Goal: Task Accomplishment & Management: Manage account settings

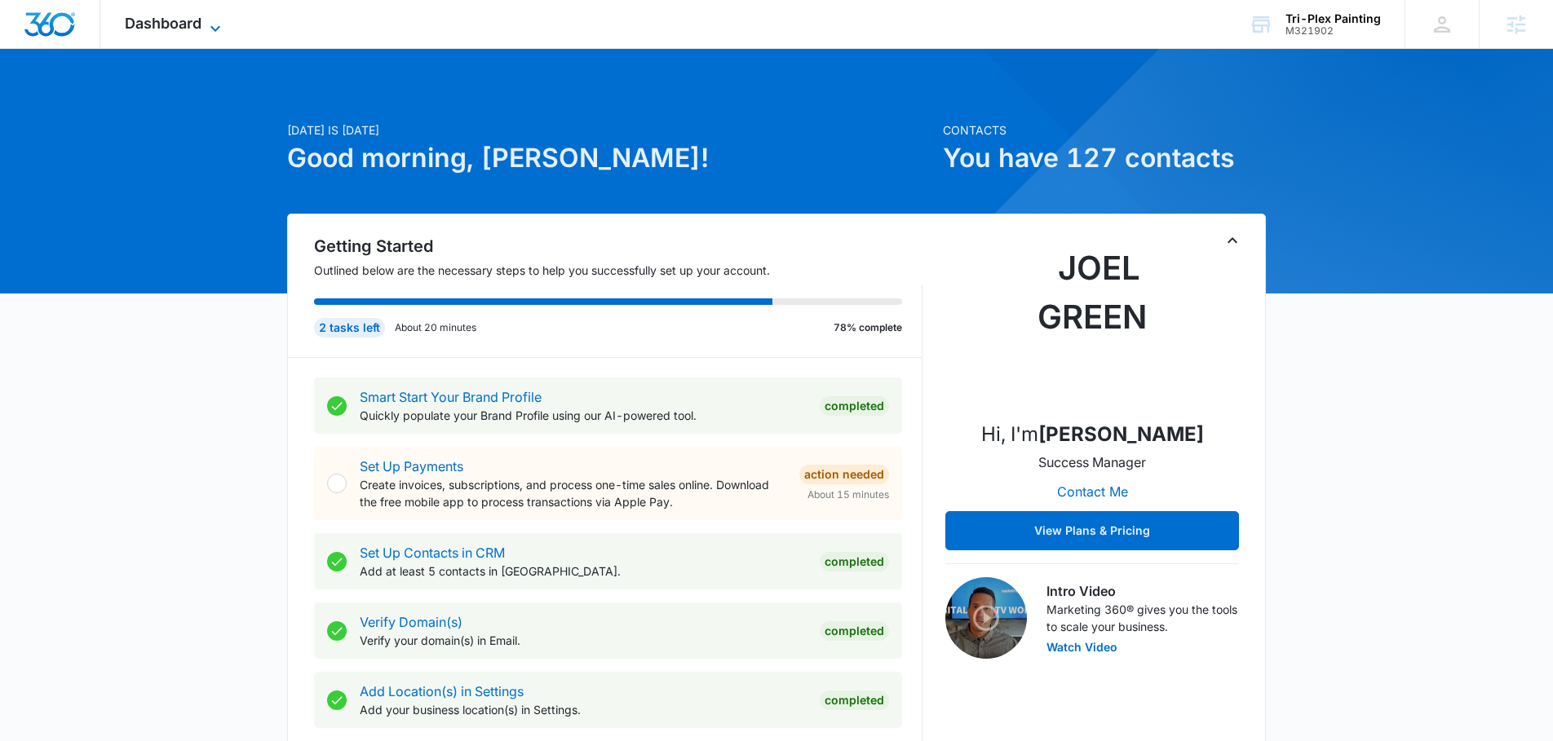
click at [194, 31] on span "Dashboard" at bounding box center [163, 23] width 77 height 17
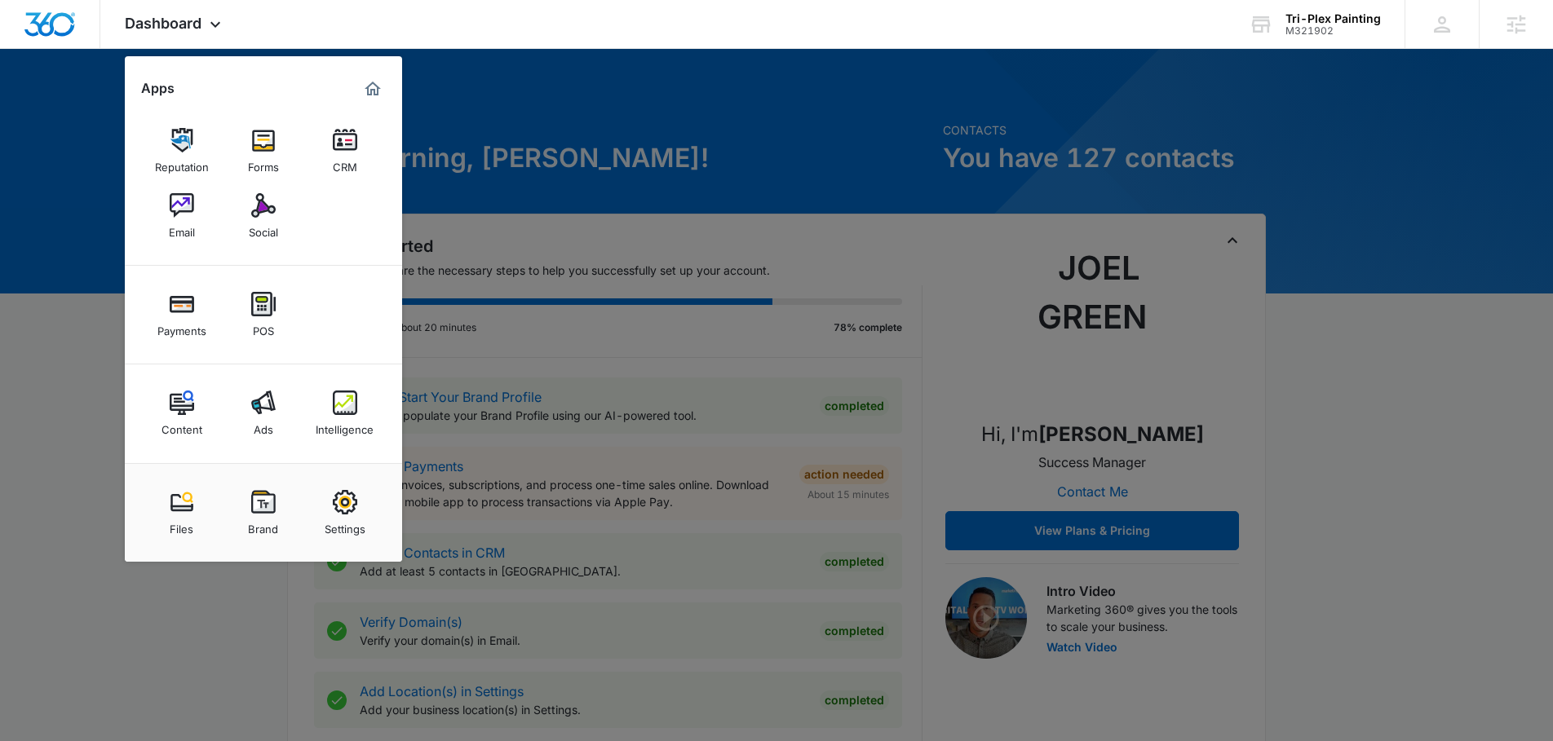
click at [183, 418] on div "Content" at bounding box center [181, 425] width 41 height 21
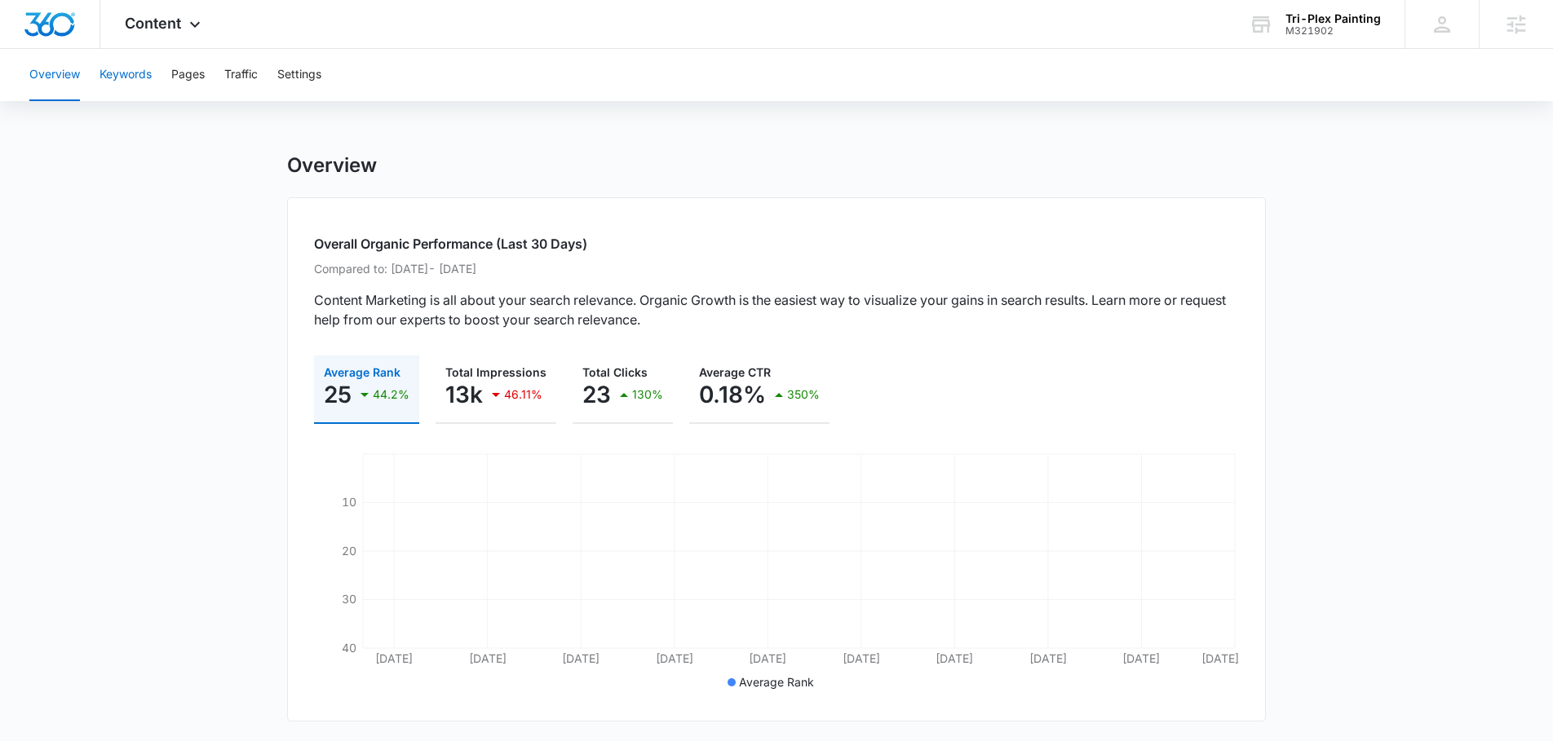
click at [123, 74] on button "Keywords" at bounding box center [125, 75] width 52 height 52
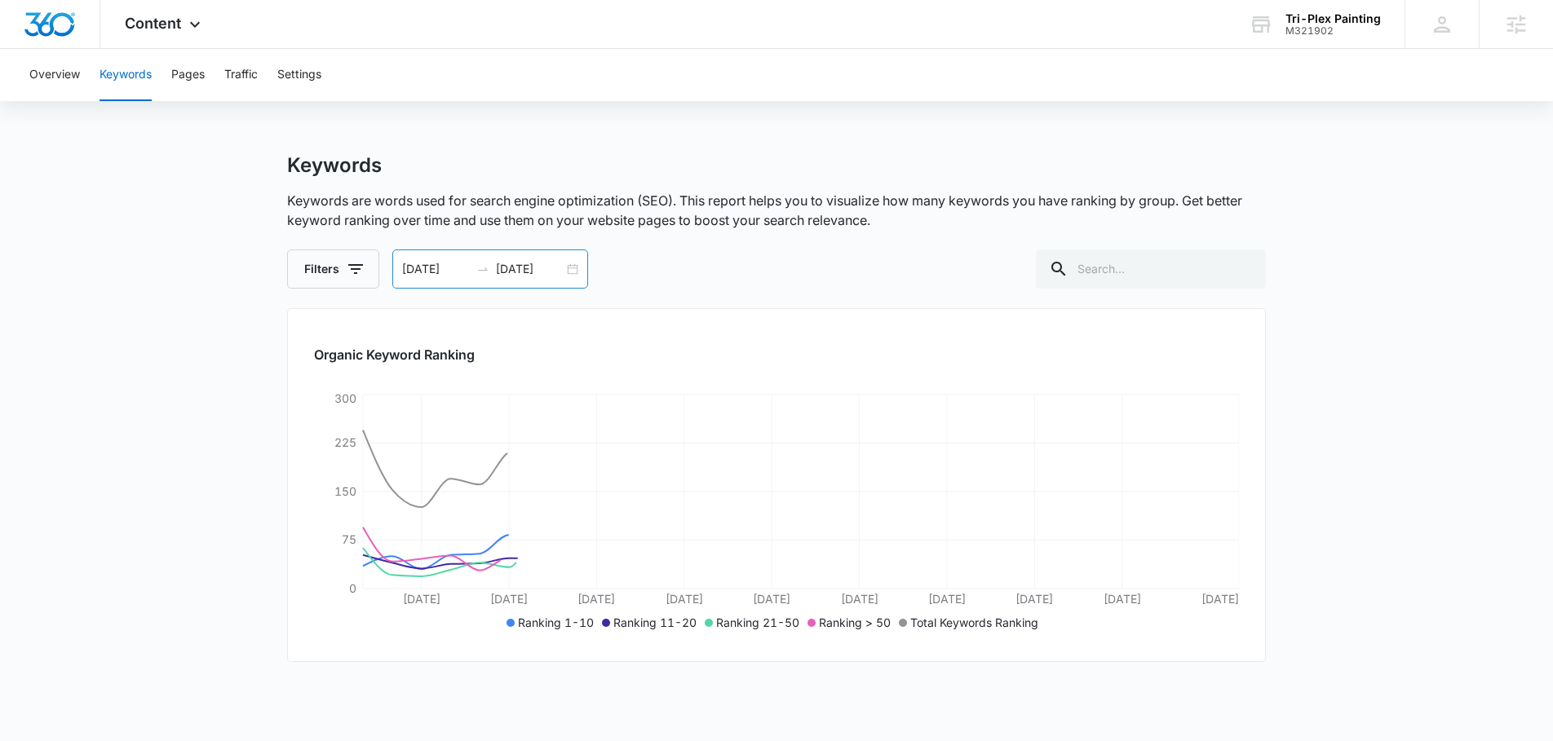
click at [557, 267] on input "10/12/2025" at bounding box center [530, 269] width 68 height 18
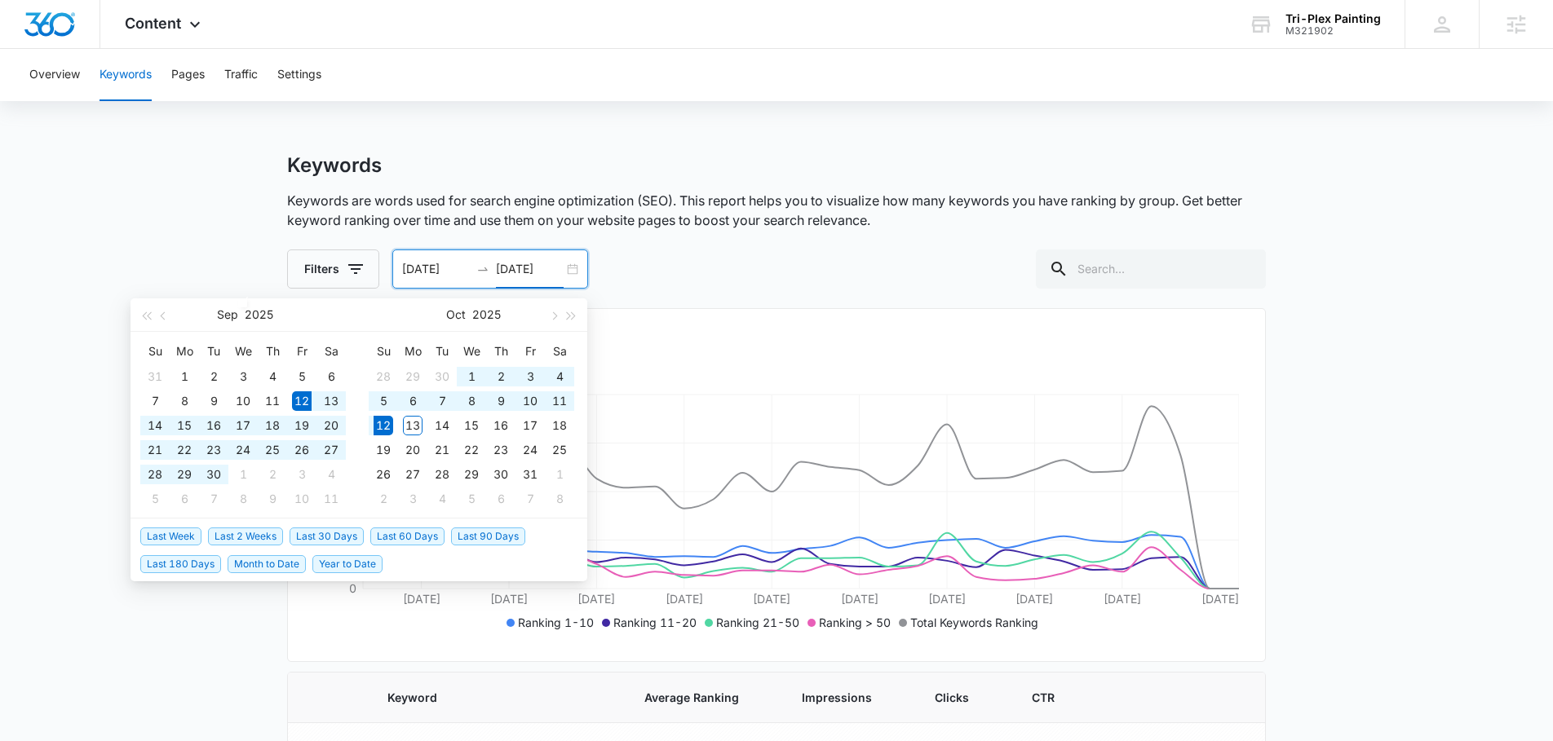
scroll to position [1, 0]
type input "10/12/2025"
click at [205, 567] on span "Last 180 Days" at bounding box center [180, 564] width 81 height 18
type input "04/13/2025"
type input "10/10/2025"
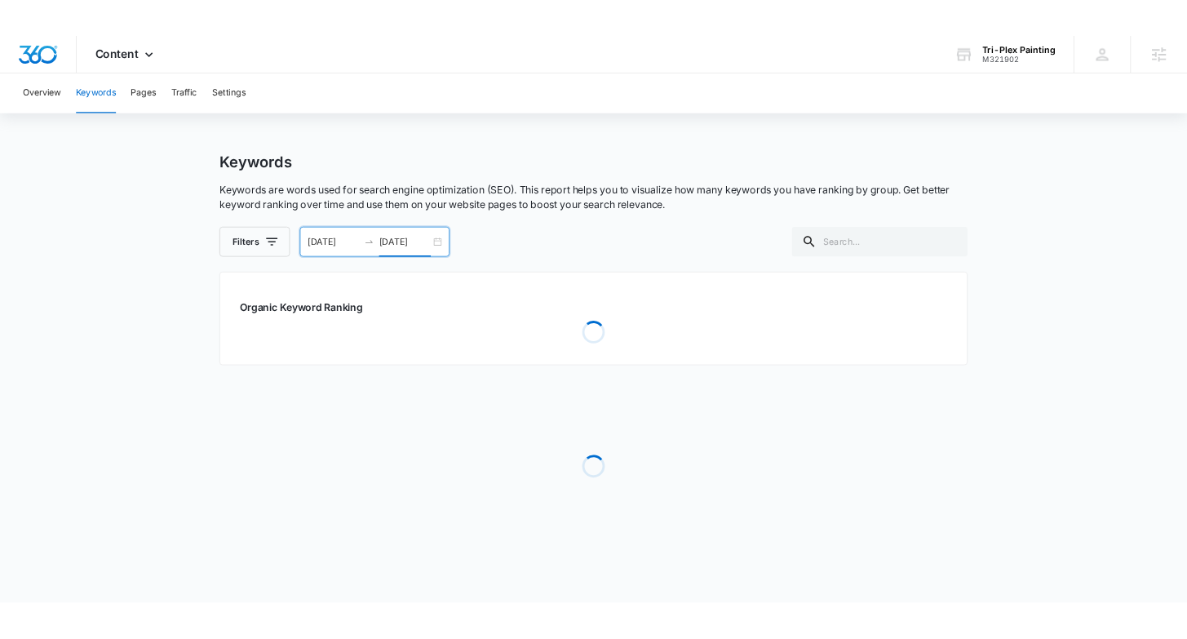
scroll to position [0, 0]
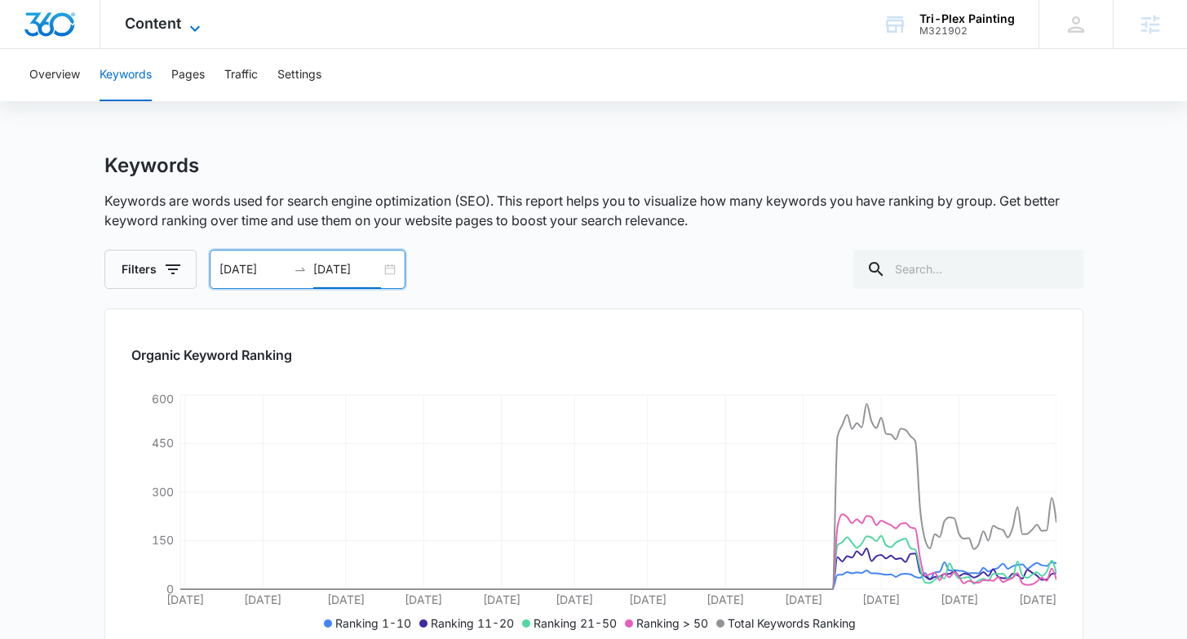
click at [175, 15] on span "Content" at bounding box center [153, 23] width 56 height 17
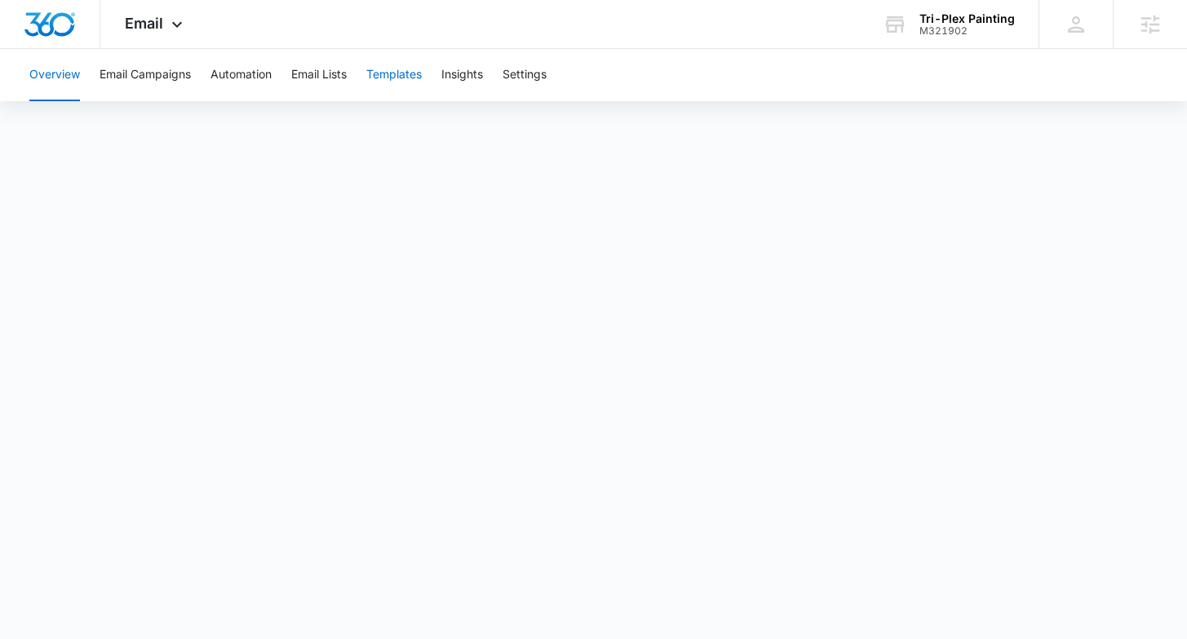
click at [400, 89] on button "Templates" at bounding box center [393, 75] width 55 height 52
click at [312, 75] on button "Email Lists" at bounding box center [318, 75] width 55 height 52
click at [378, 73] on button "Templates" at bounding box center [393, 75] width 55 height 52
click at [947, 26] on div "M321902" at bounding box center [966, 30] width 95 height 11
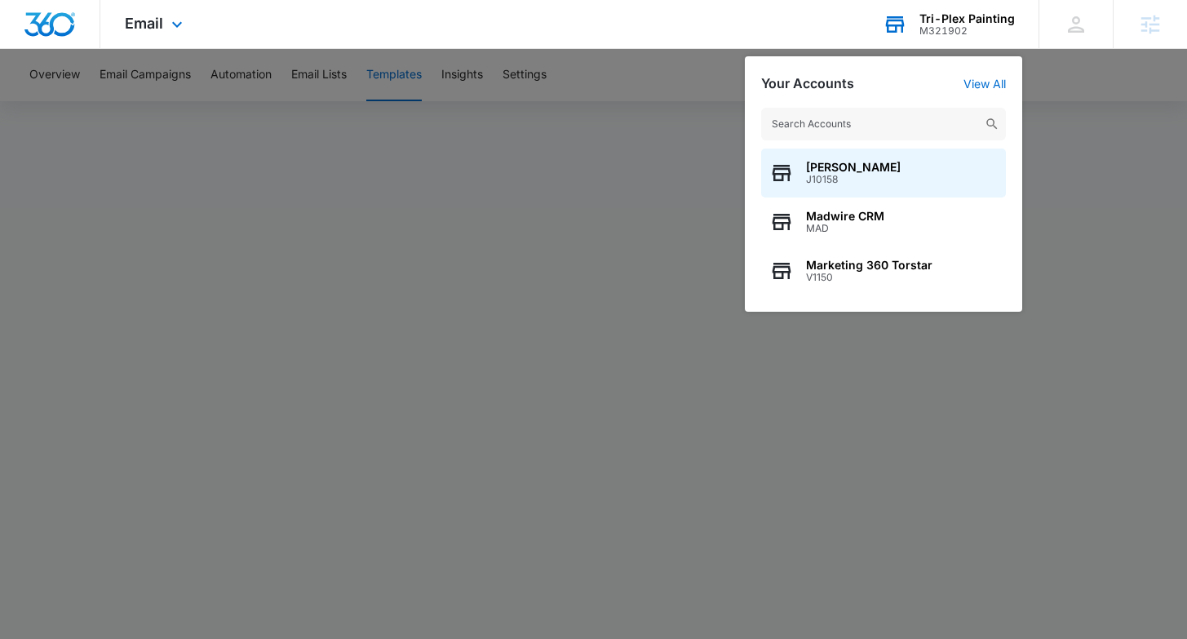
click at [875, 117] on input "text" at bounding box center [883, 124] width 245 height 33
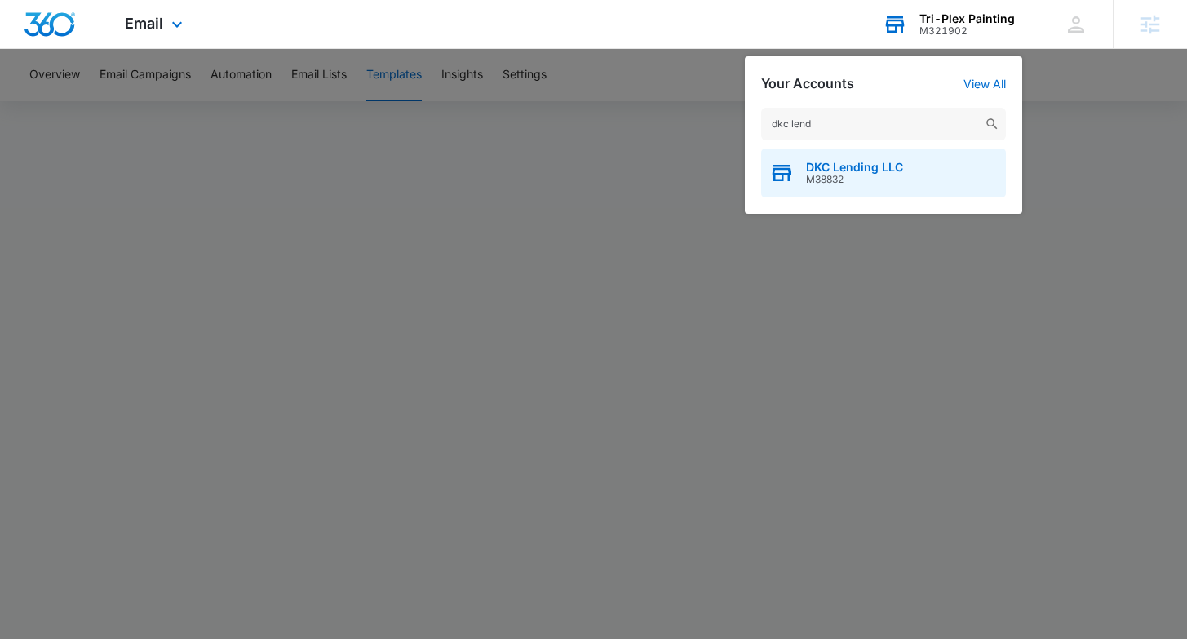
type input "dkc lend"
click at [869, 184] on span "M38832" at bounding box center [854, 179] width 97 height 11
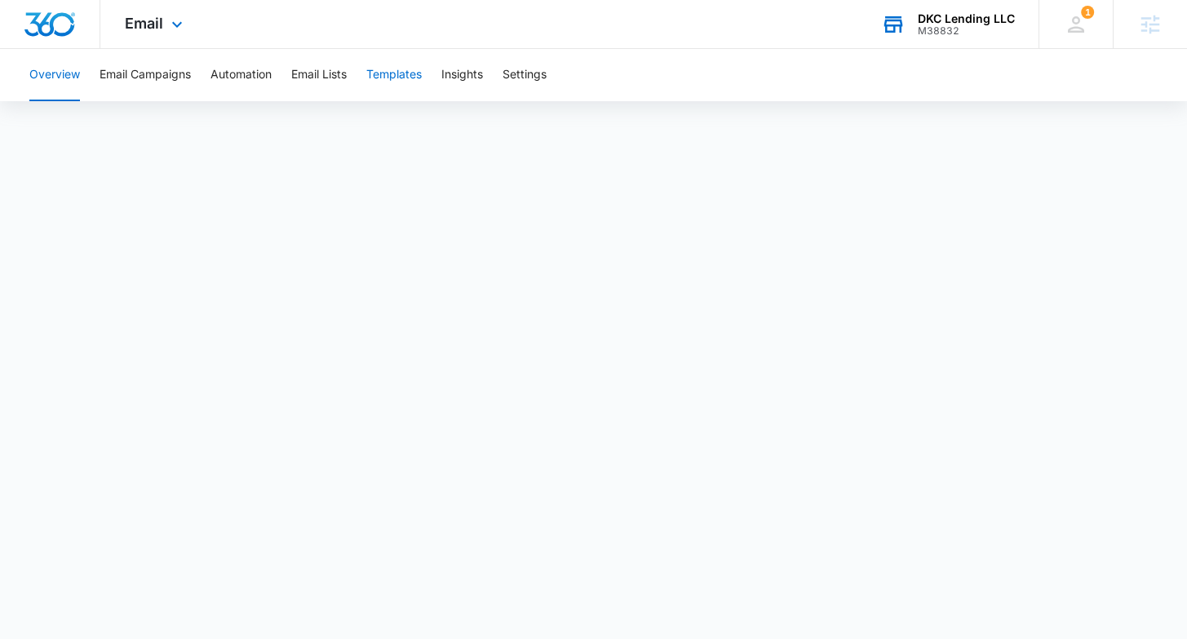
click at [389, 75] on button "Templates" at bounding box center [393, 75] width 55 height 52
click at [976, 15] on div "DKC Lending LLC" at bounding box center [965, 18] width 97 height 13
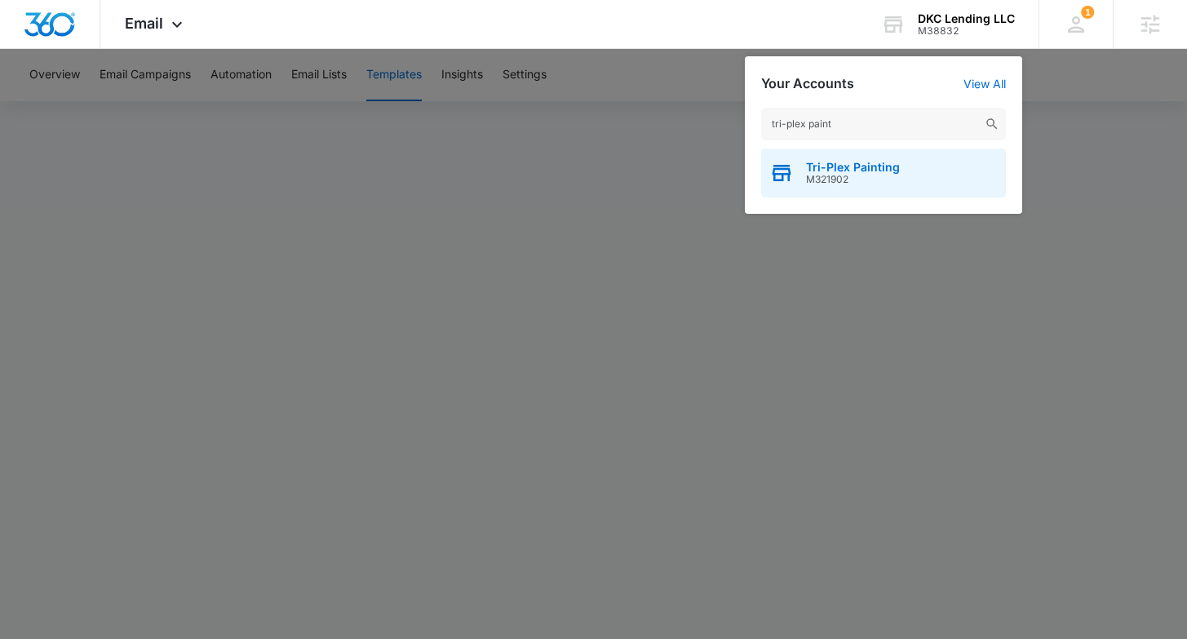
type input "tri-plex paint"
click at [845, 165] on span "Tri-Plex Painting" at bounding box center [853, 167] width 94 height 13
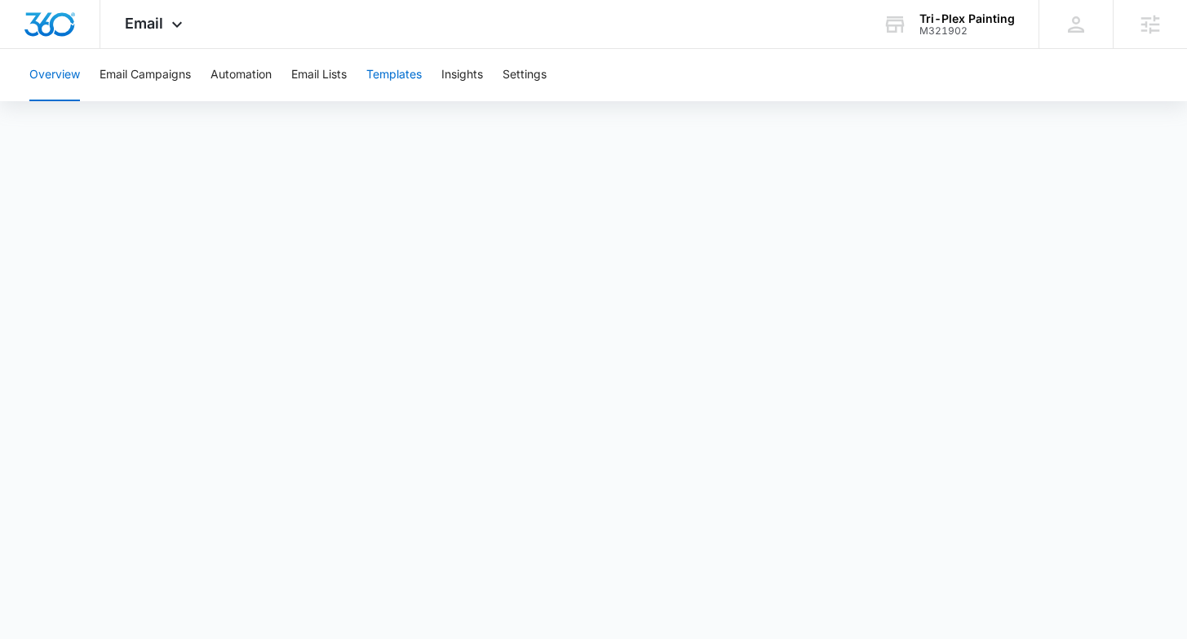
click at [413, 80] on button "Templates" at bounding box center [393, 75] width 55 height 52
click at [170, 75] on button "Email Campaigns" at bounding box center [144, 75] width 91 height 52
click at [164, 26] on div "Email Apps Reputation Forms CRM Email Social Payments POS Content Ads Intellige…" at bounding box center [155, 24] width 111 height 48
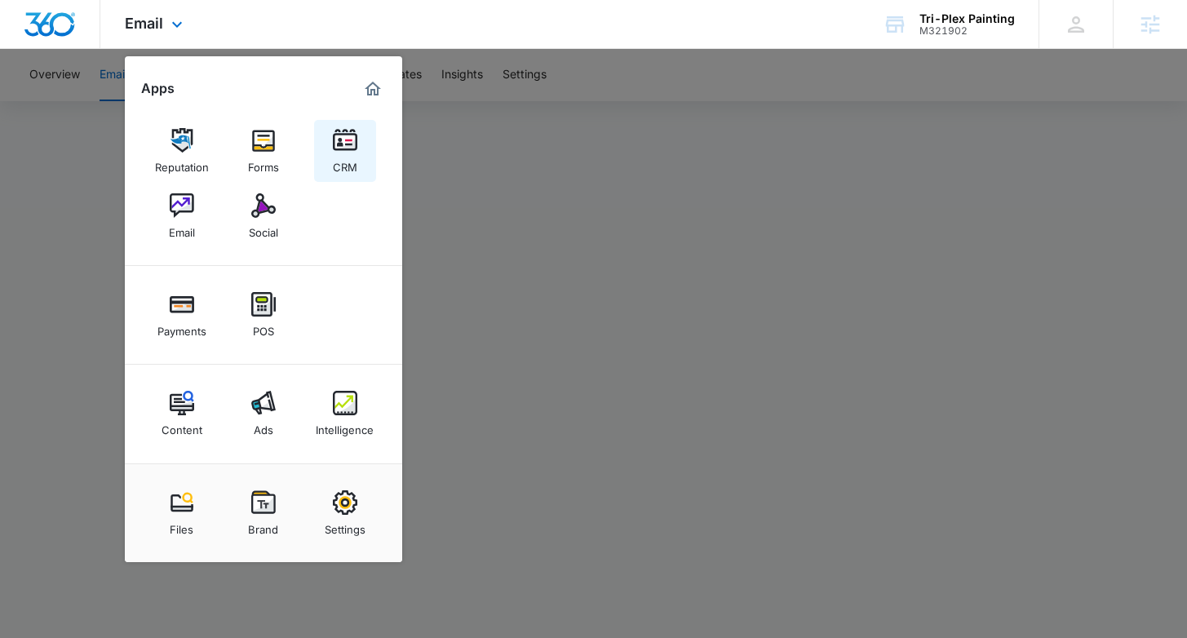
click at [353, 144] on img at bounding box center [345, 140] width 24 height 24
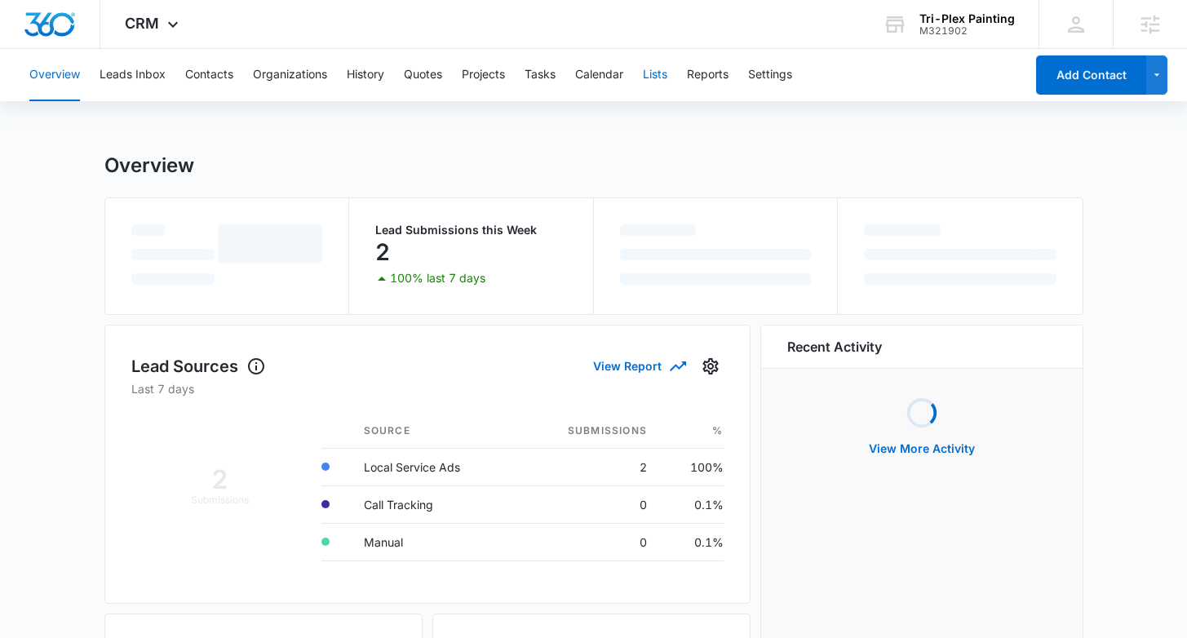
click at [663, 75] on button "Lists" at bounding box center [655, 75] width 24 height 52
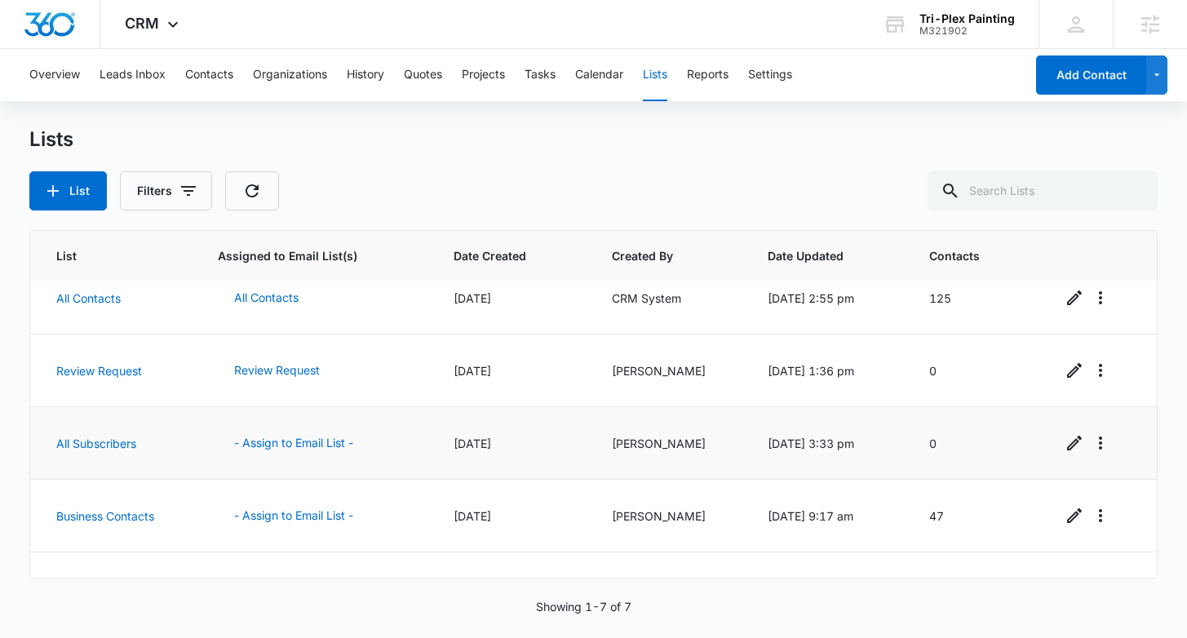
scroll to position [211, 0]
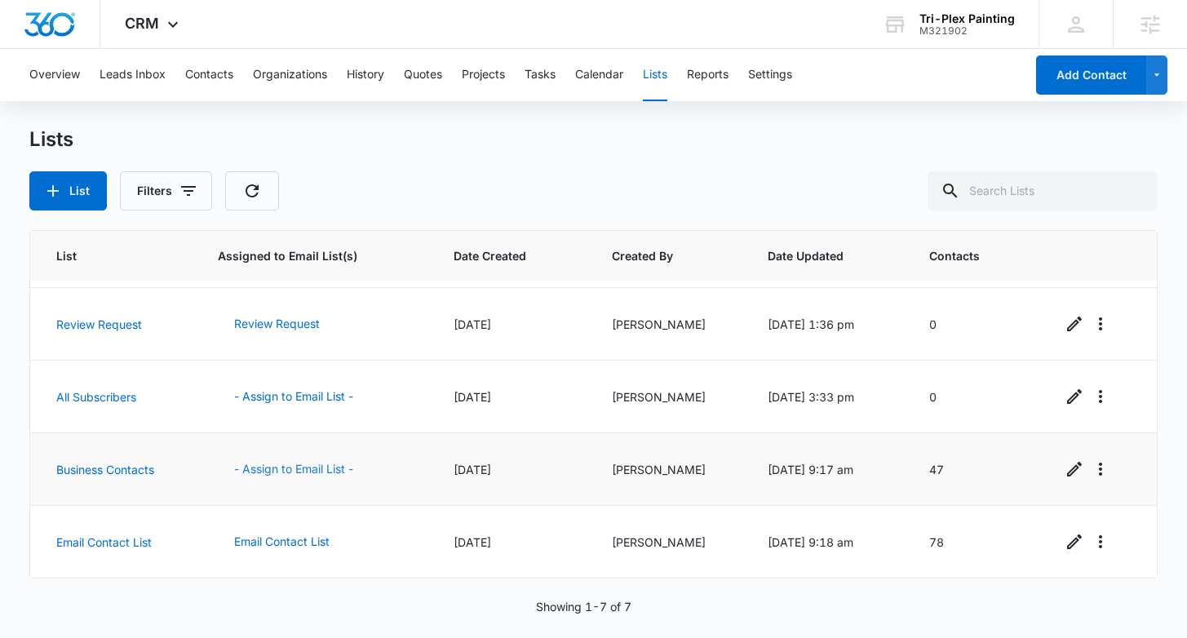
click at [307, 471] on button "- Assign to Email List -" at bounding box center [294, 468] width 152 height 39
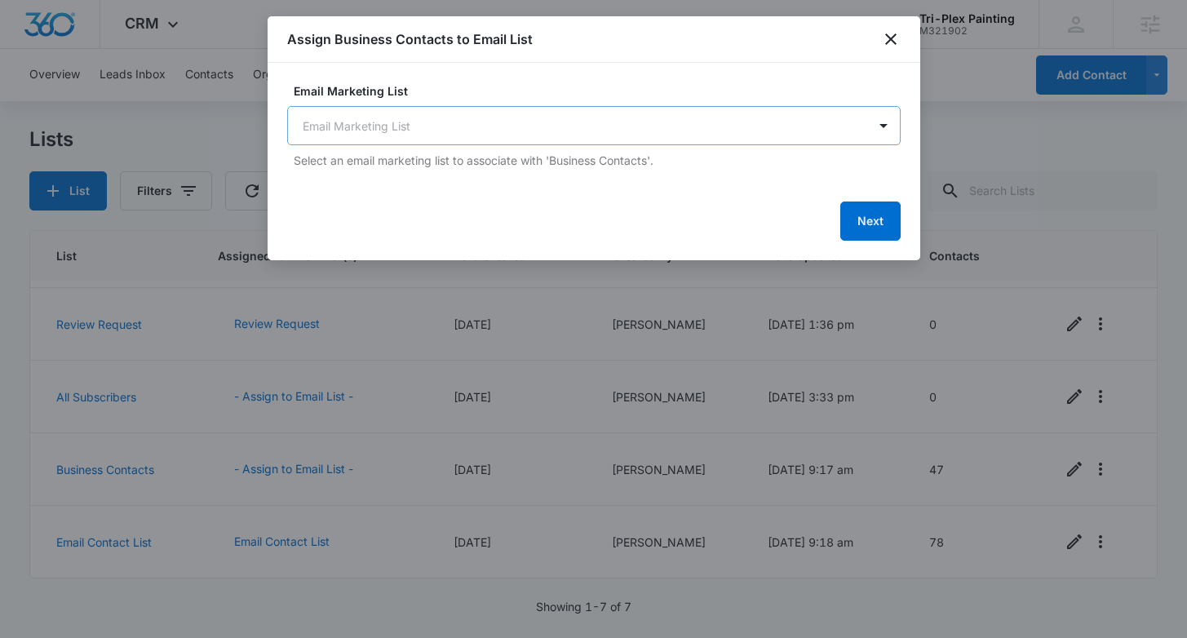
click at [502, 130] on body "CRM Apps Reputation Forms CRM Email Social Payments POS Content Ads Intelligenc…" at bounding box center [593, 319] width 1187 height 638
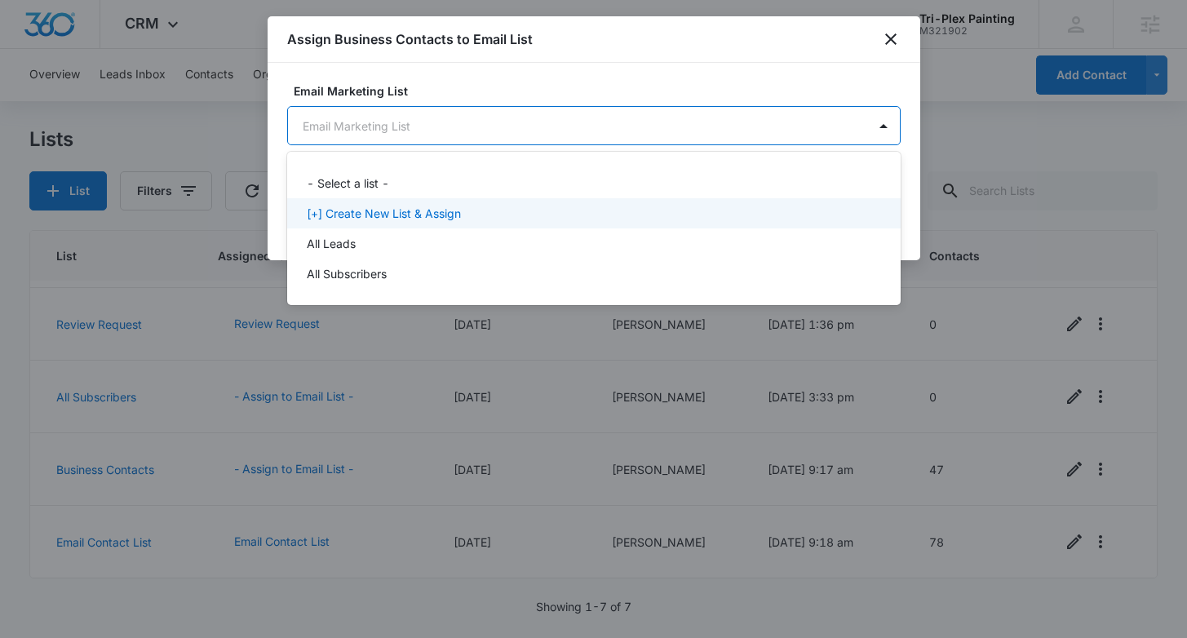
click at [367, 222] on div "[+] Create New List & Assign" at bounding box center [593, 213] width 613 height 30
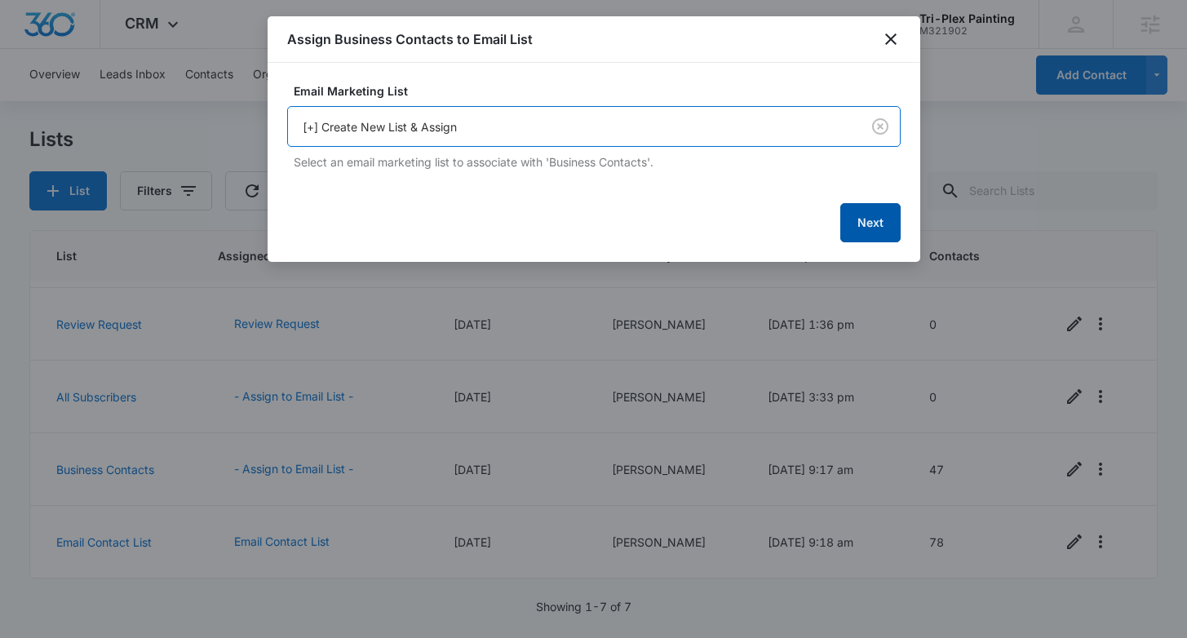
click at [864, 225] on button "Next" at bounding box center [870, 222] width 60 height 39
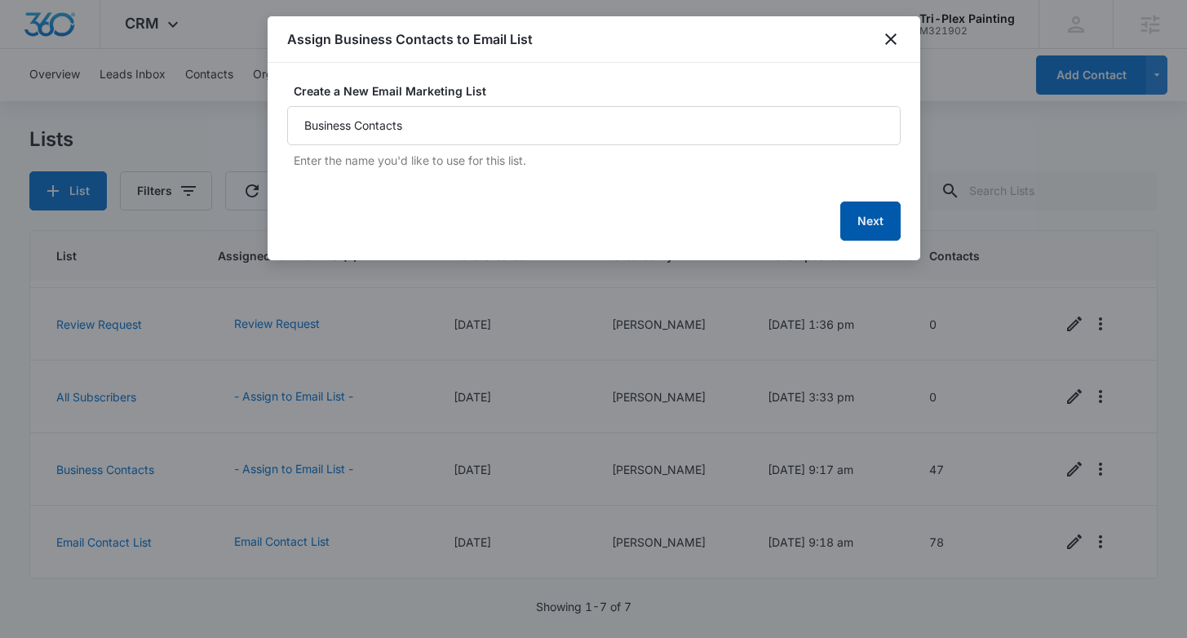
click at [877, 225] on button "Next" at bounding box center [870, 220] width 60 height 39
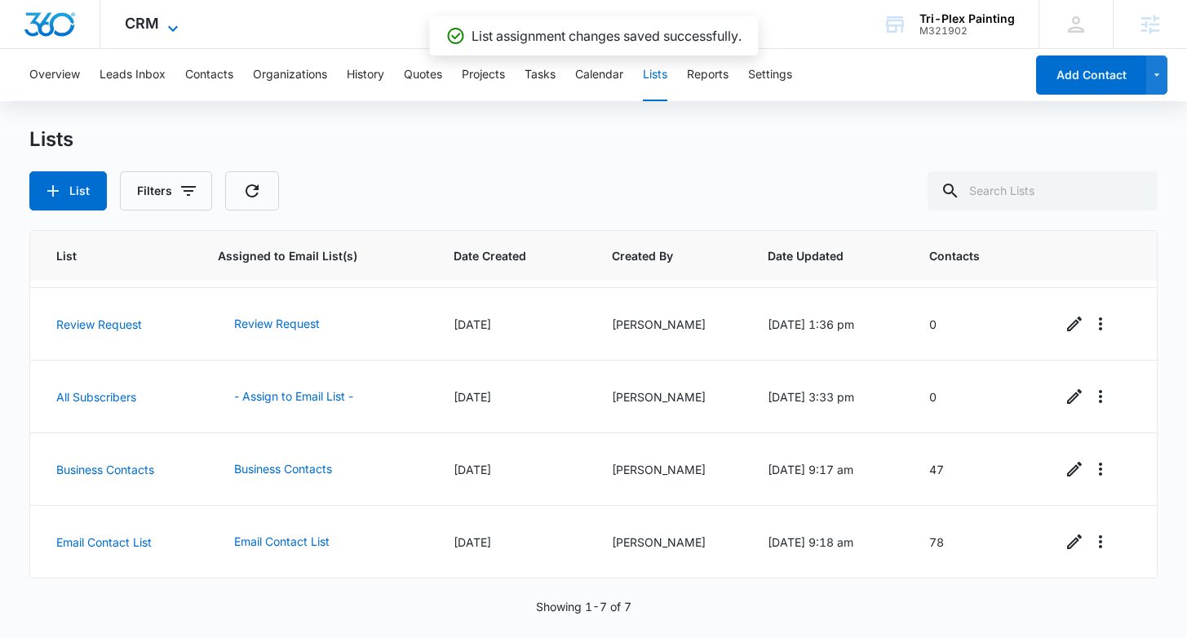
click at [167, 19] on icon at bounding box center [173, 29] width 20 height 20
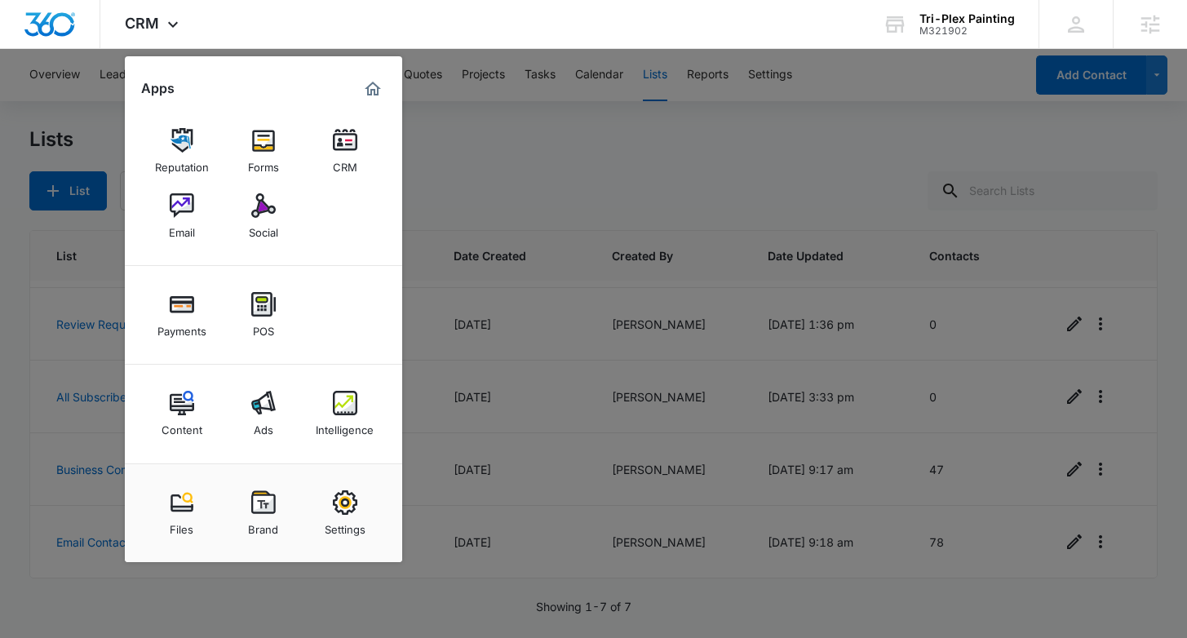
click at [186, 230] on div "Email" at bounding box center [182, 228] width 26 height 21
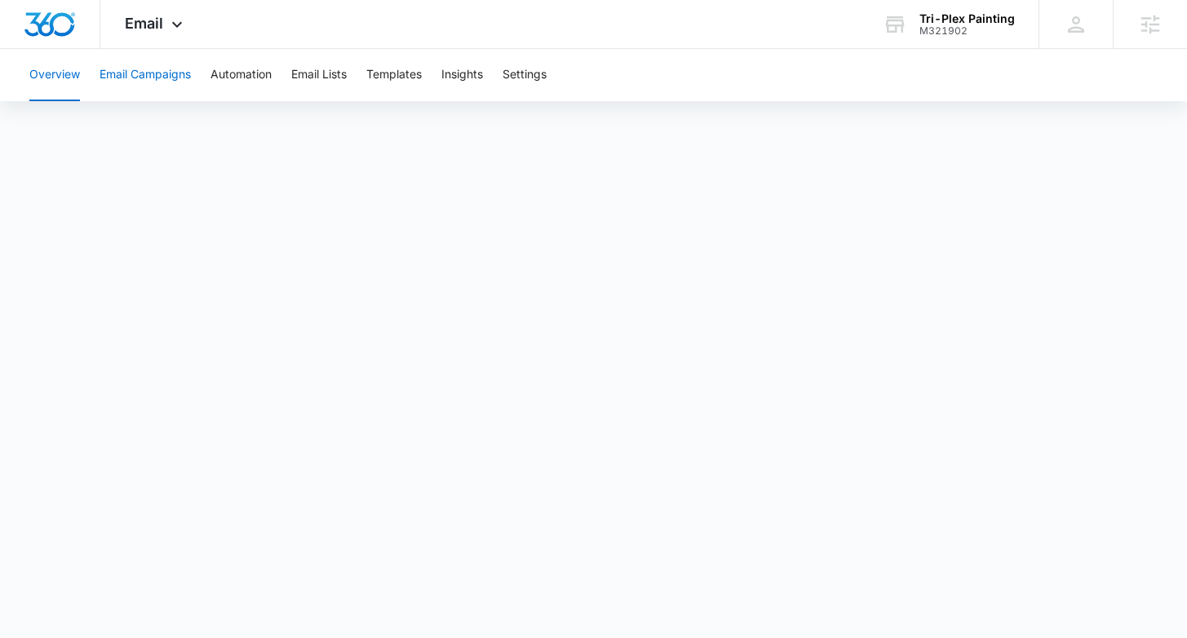
click at [172, 84] on button "Email Campaigns" at bounding box center [144, 75] width 91 height 52
click at [162, 20] on div "Email Apps Reputation Forms CRM Email Social Payments POS Content Ads Intellige…" at bounding box center [155, 24] width 111 height 48
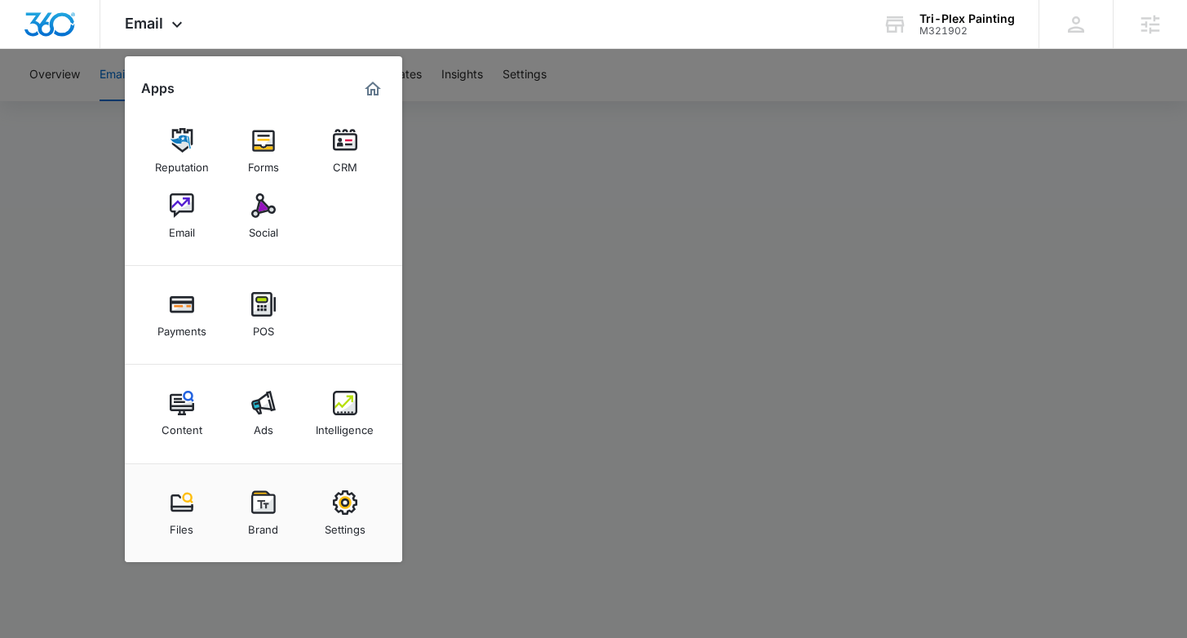
click at [554, 247] on div at bounding box center [593, 319] width 1187 height 638
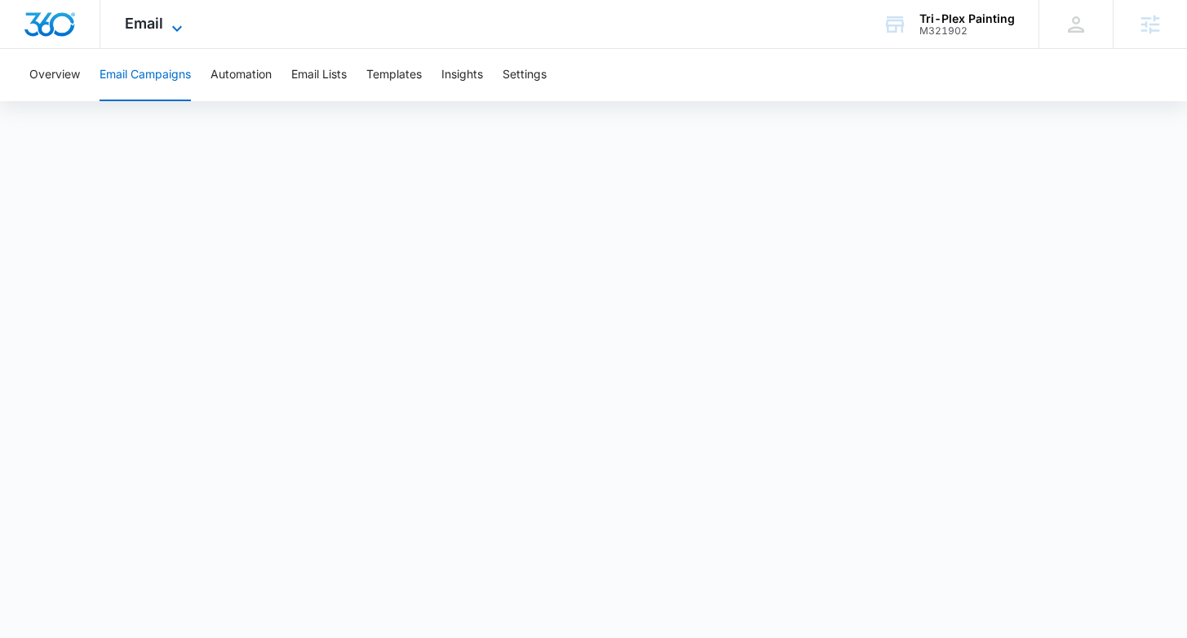
click at [172, 25] on icon at bounding box center [177, 28] width 10 height 6
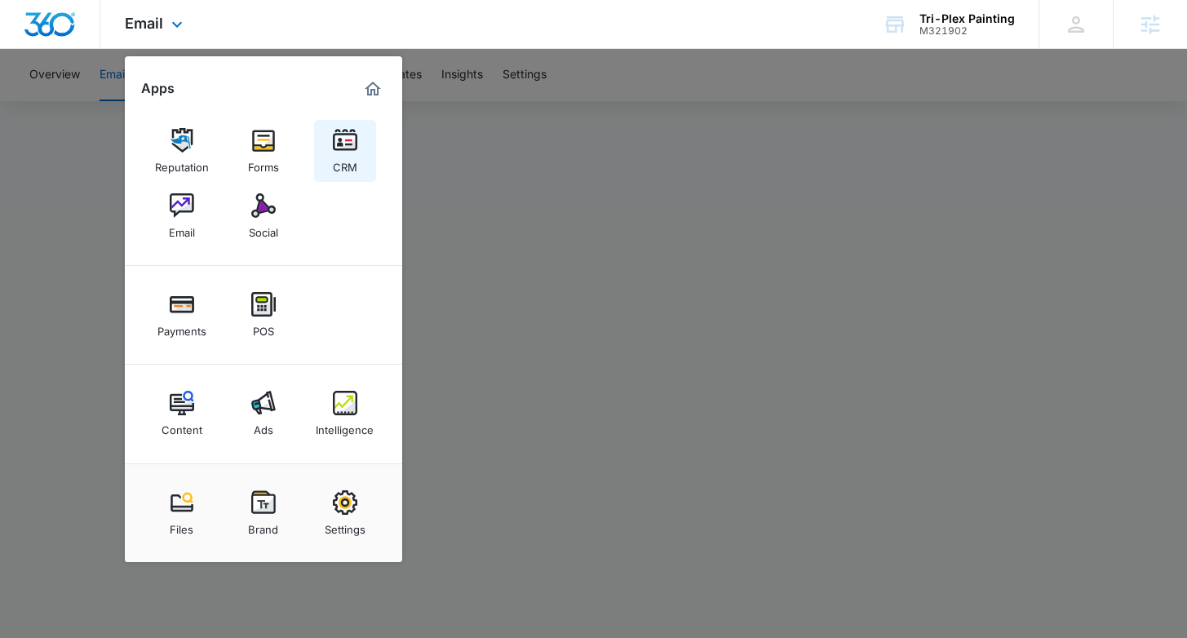
click at [341, 159] on div "CRM" at bounding box center [345, 163] width 24 height 21
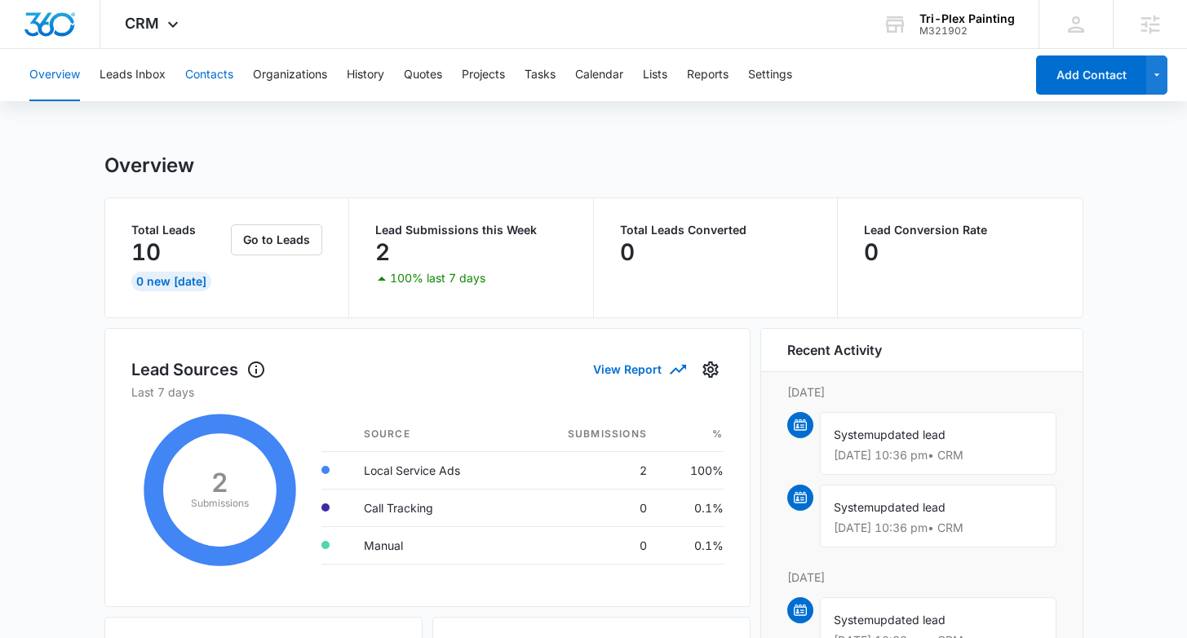
click at [203, 79] on button "Contacts" at bounding box center [209, 75] width 48 height 52
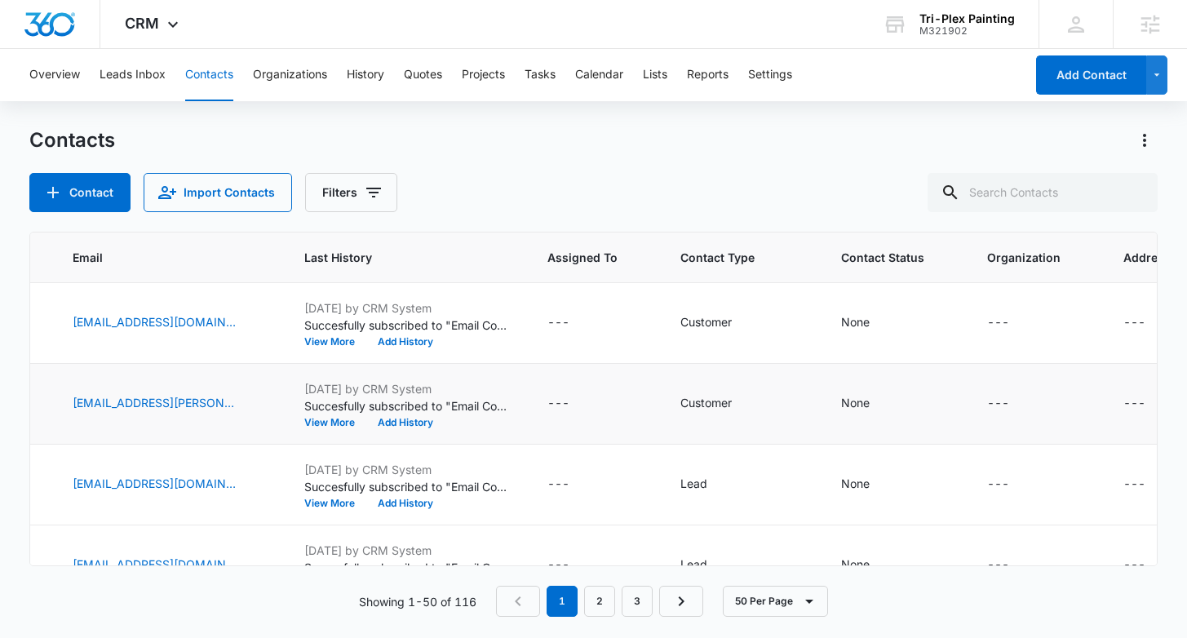
scroll to position [0, 544]
click at [784, 73] on button "Settings" at bounding box center [770, 75] width 44 height 52
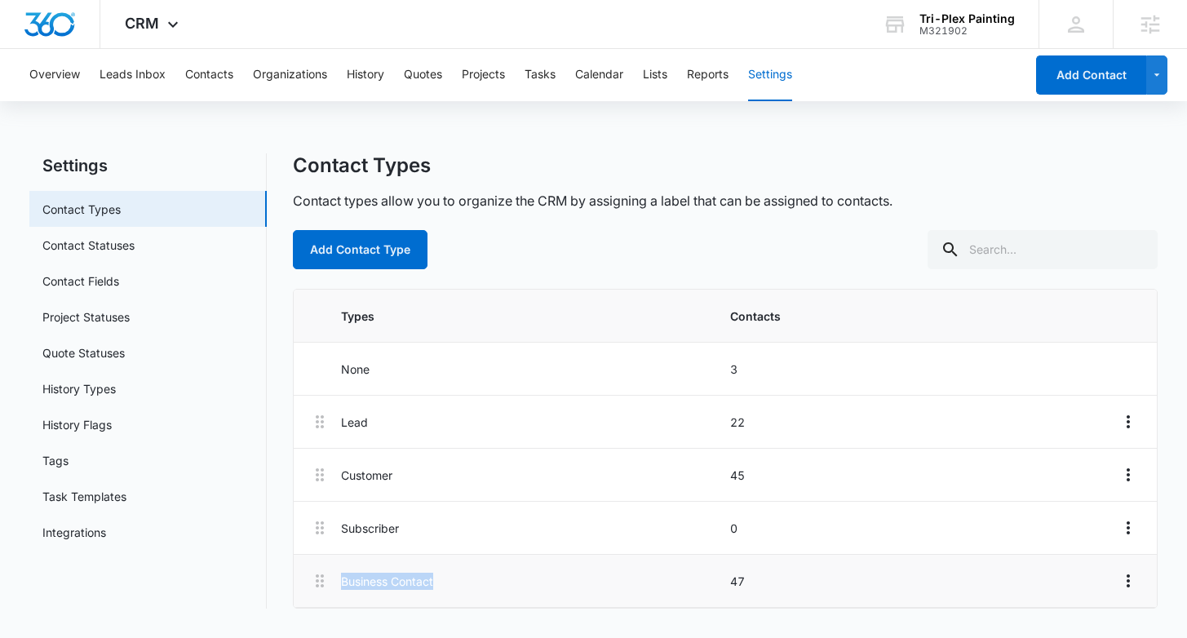
drag, startPoint x: 448, startPoint y: 581, endPoint x: 322, endPoint y: 602, distance: 127.4
click at [313, 583] on li "Business Contact 47" at bounding box center [725, 581] width 862 height 53
click at [192, 73] on button "Contacts" at bounding box center [209, 75] width 48 height 52
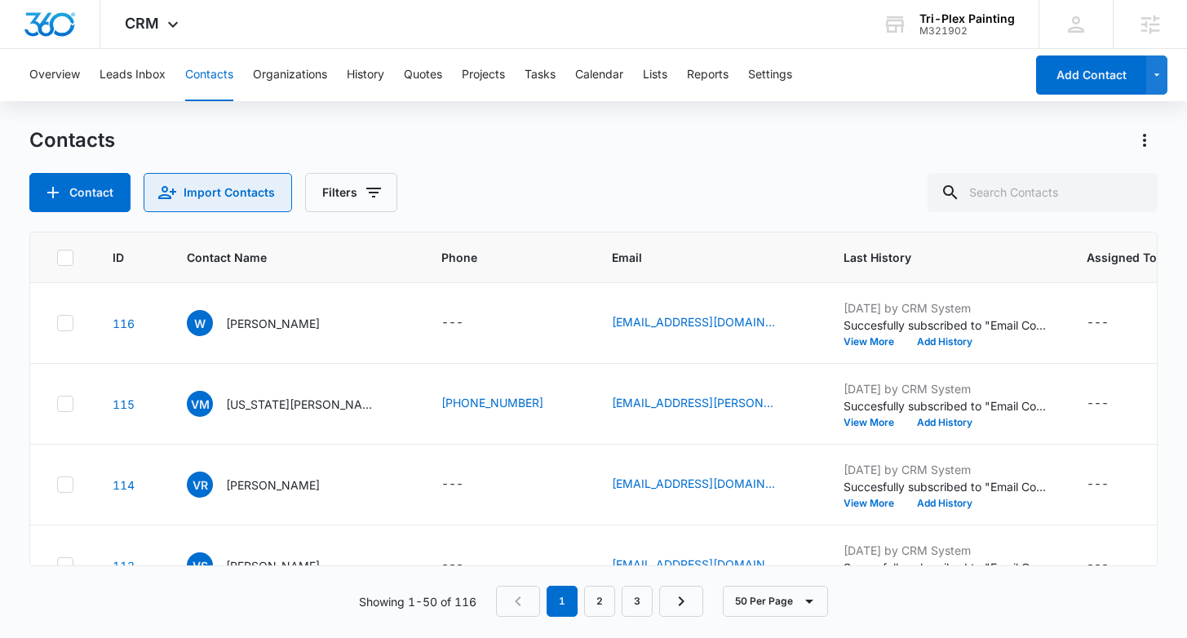
click at [251, 199] on button "Import Contacts" at bounding box center [218, 192] width 148 height 39
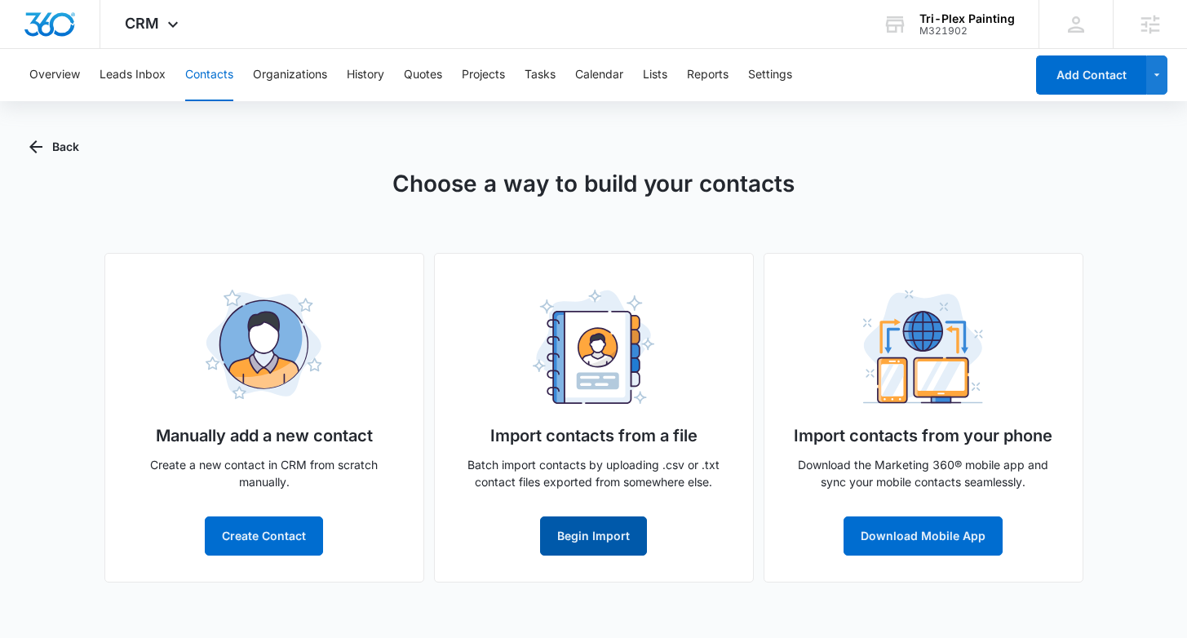
click at [603, 530] on button "Begin Import" at bounding box center [593, 535] width 107 height 39
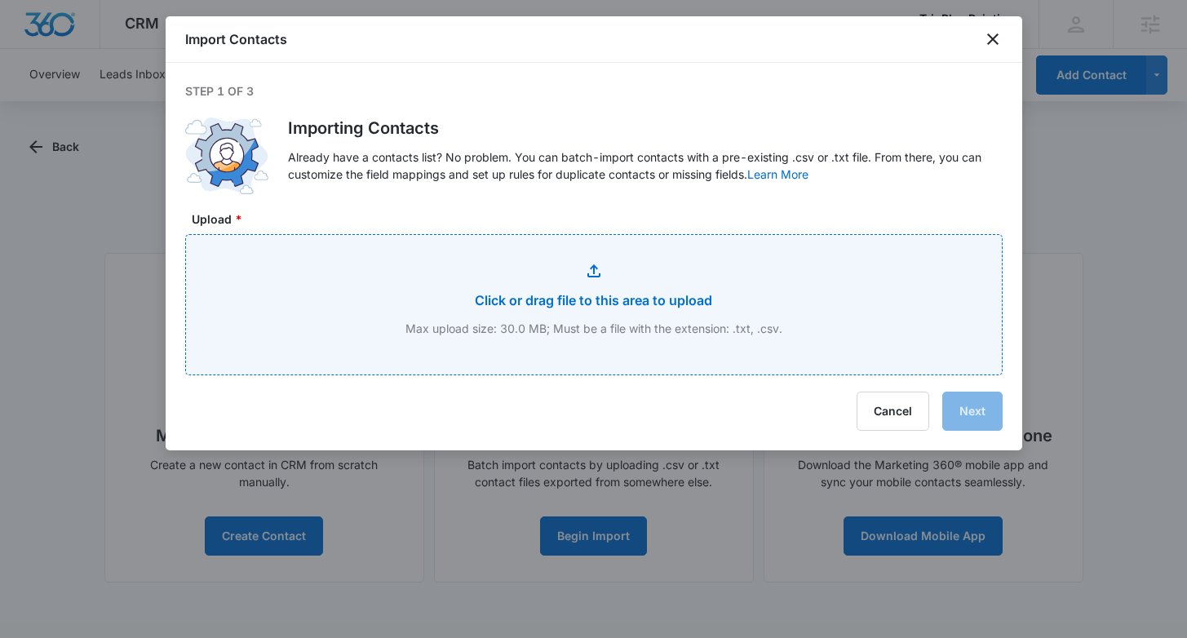
click at [691, 301] on input "Upload *" at bounding box center [594, 304] width 816 height 139
type input "C:\fakepath\Untitled spreadsheet - Sheet1 (9).csv"
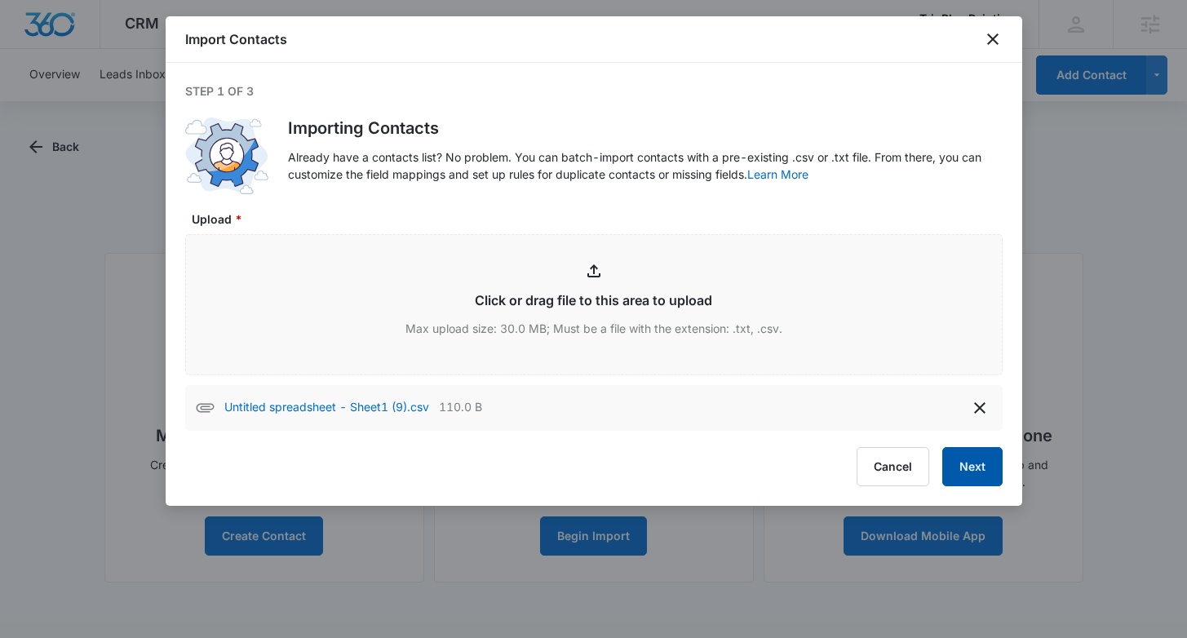
click at [955, 460] on button "Next" at bounding box center [972, 466] width 60 height 39
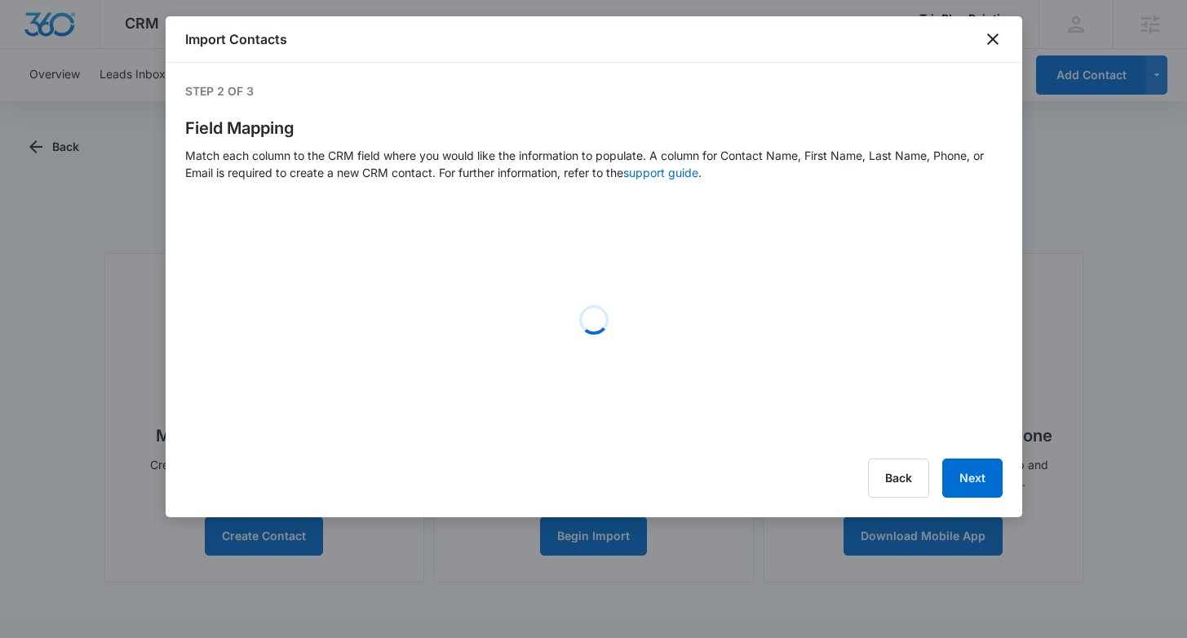
select select "185"
select select "184"
select select "name"
select select "type"
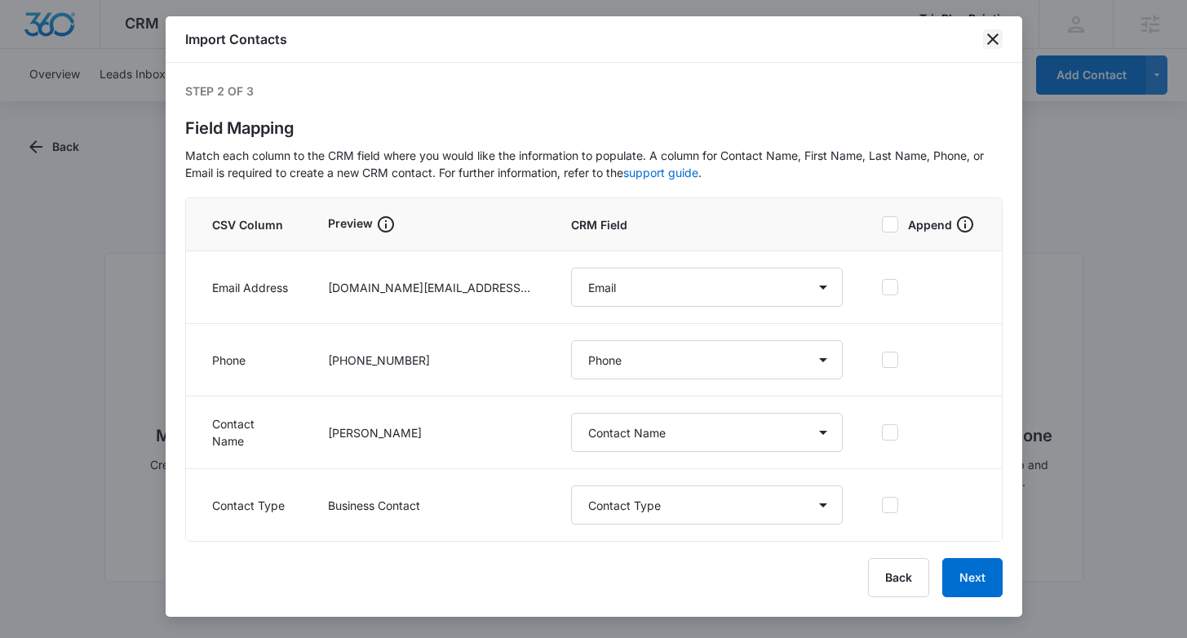
click at [993, 39] on icon "close" at bounding box center [992, 38] width 11 height 11
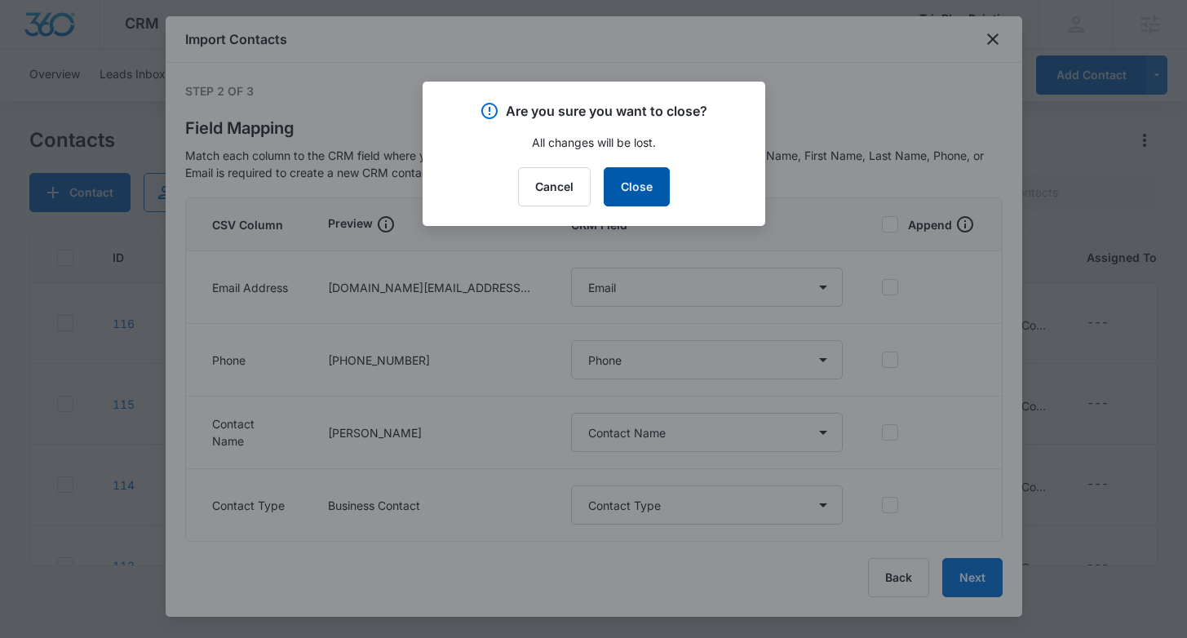
click at [646, 183] on button "Close" at bounding box center [636, 186] width 66 height 39
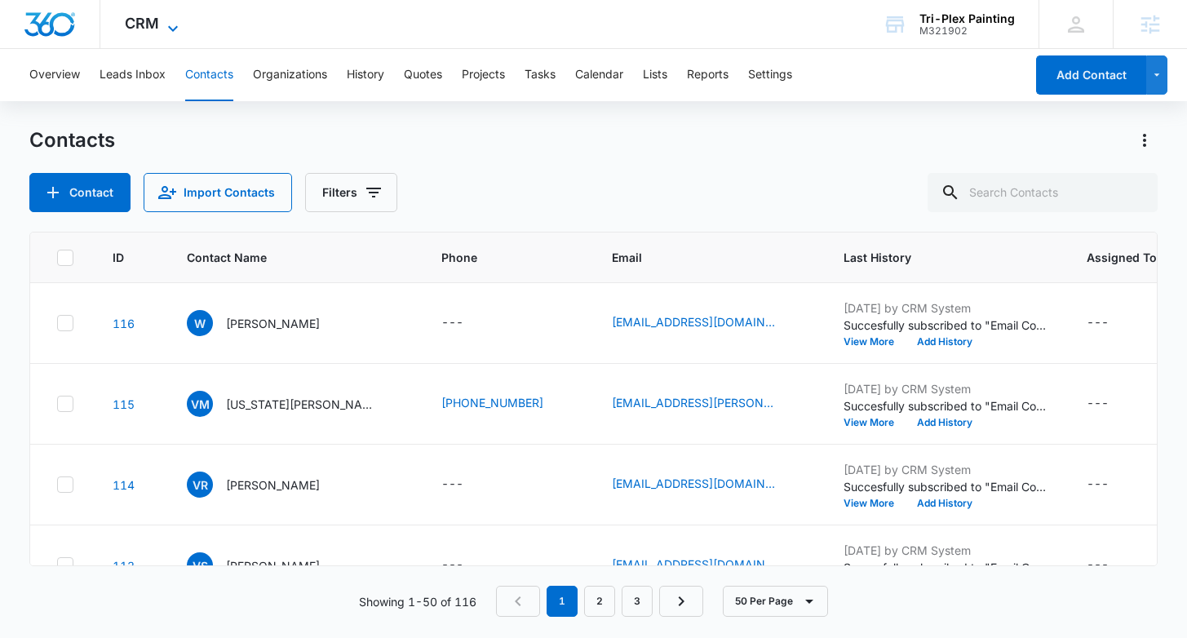
click at [153, 16] on span "CRM" at bounding box center [142, 23] width 34 height 17
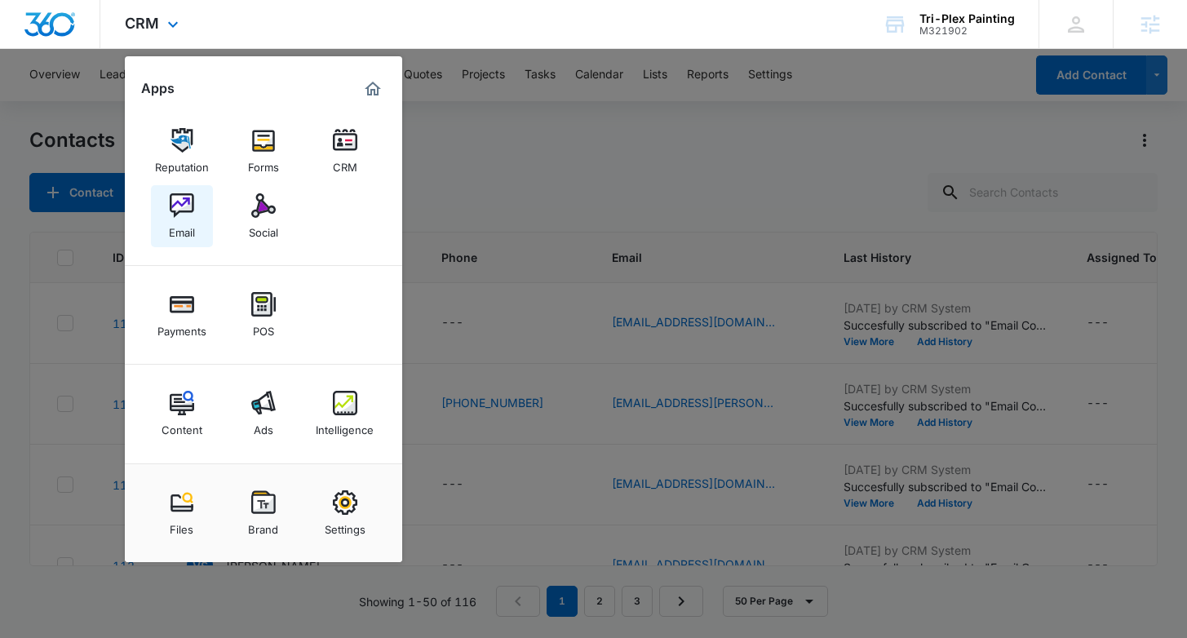
click at [183, 204] on img at bounding box center [182, 205] width 24 height 24
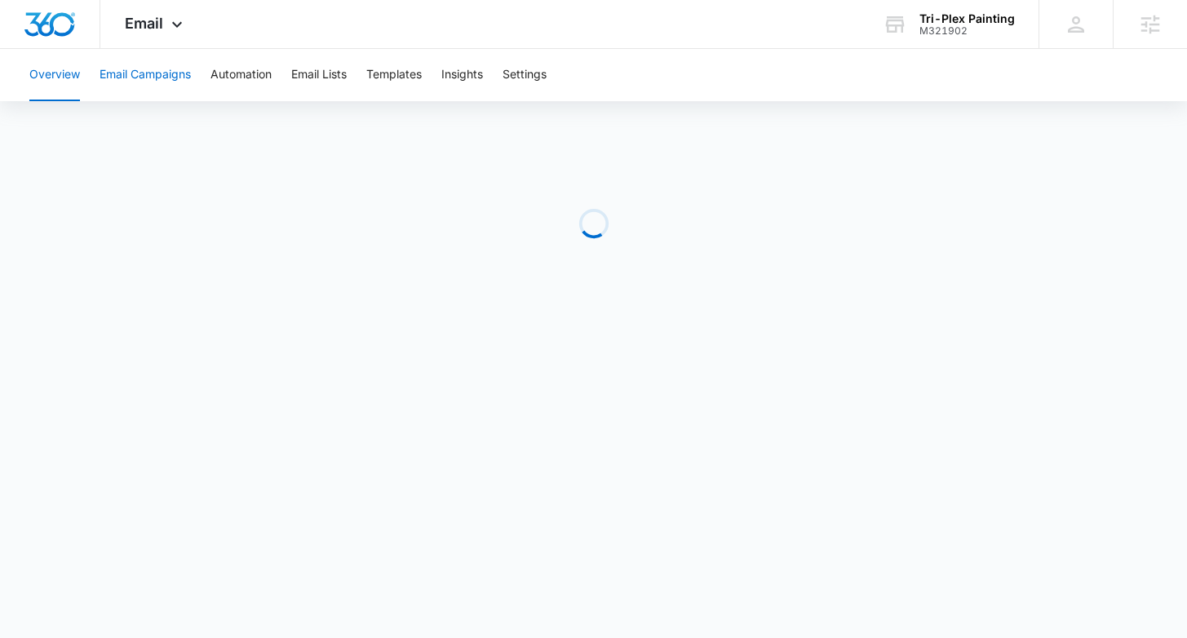
click at [169, 77] on button "Email Campaigns" at bounding box center [144, 75] width 91 height 52
